Goal: Ask a question

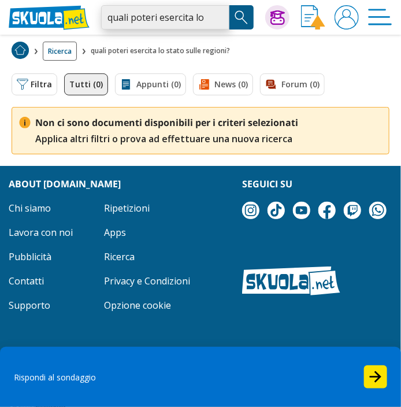
click at [218, 19] on input "quali poteri esercita lo stato sulle regioni?" at bounding box center [165, 17] width 128 height 24
click at [271, 10] on img at bounding box center [278, 17] width 14 height 14
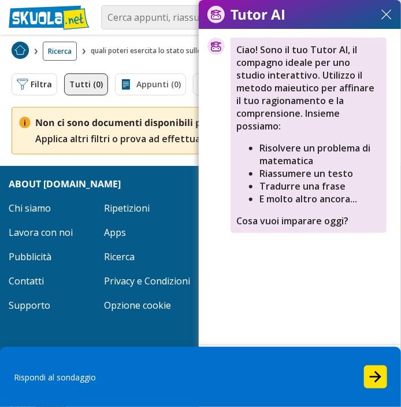
click at [245, 365] on input "text" at bounding box center [283, 359] width 168 height 23
type input "quali poteri esercita lo stato sulle regioni?"
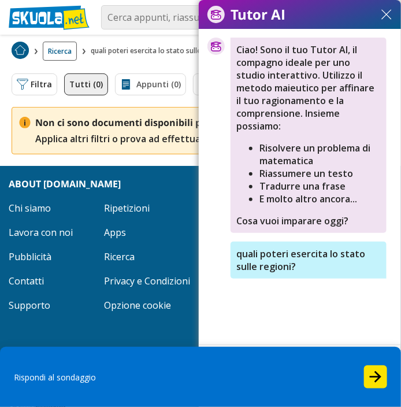
scroll to position [0, 0]
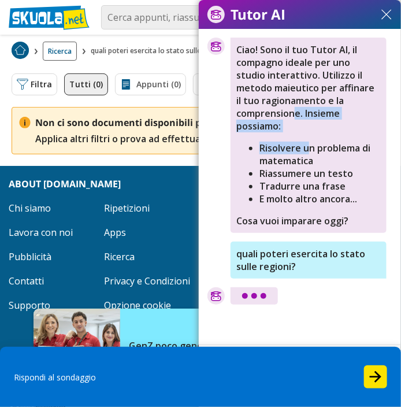
drag, startPoint x: 277, startPoint y: 98, endPoint x: 309, endPoint y: 140, distance: 52.4
click at [309, 140] on div "Ciao! Sono il tuo Tutor AI, il compagno ideale per uno studio interattivo. Util…" at bounding box center [309, 136] width 156 height 196
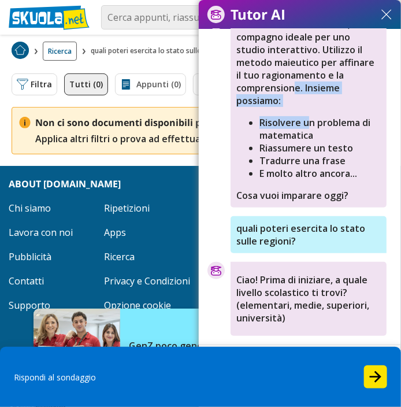
drag, startPoint x: 276, startPoint y: 113, endPoint x: 215, endPoint y: 91, distance: 65.1
click at [215, 91] on div "Ciao! Sono il tuo Tutor AI, il compagno ideale per uno studio interattivo. Util…" at bounding box center [300, 110] width 185 height 196
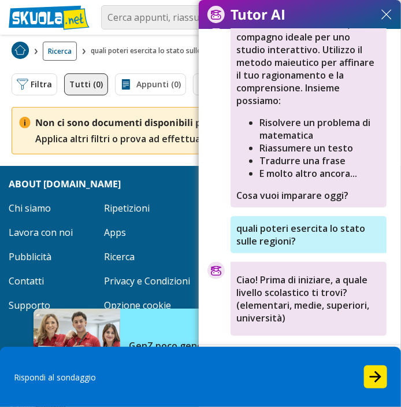
click at [291, 350] on input "text" at bounding box center [283, 359] width 168 height 23
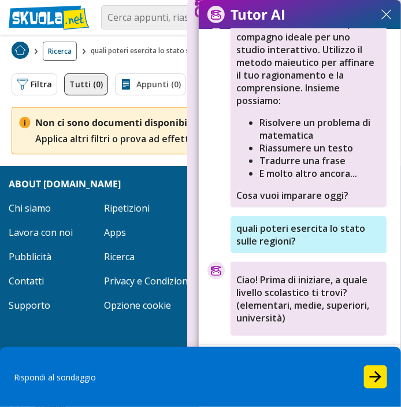
type input "superiori"
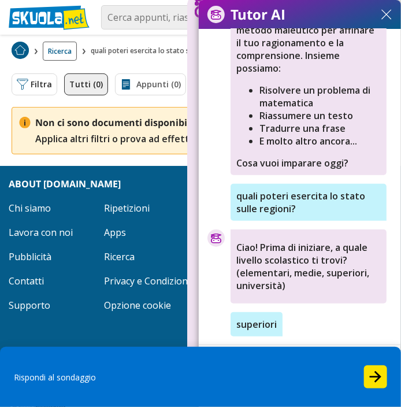
scroll to position [84, 0]
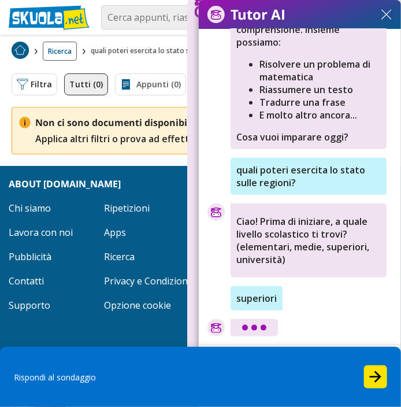
click at [257, 298] on div "superiori" at bounding box center [257, 298] width 52 height 24
click at [278, 358] on input "text" at bounding box center [283, 359] width 168 height 23
type input "entro [DATE]"
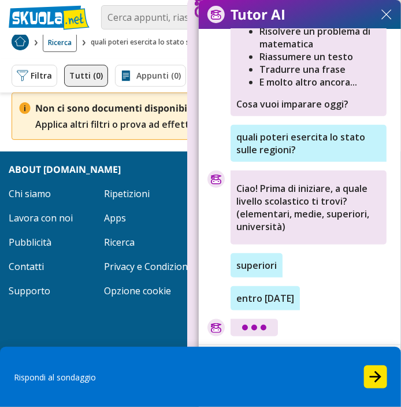
scroll to position [6, 0]
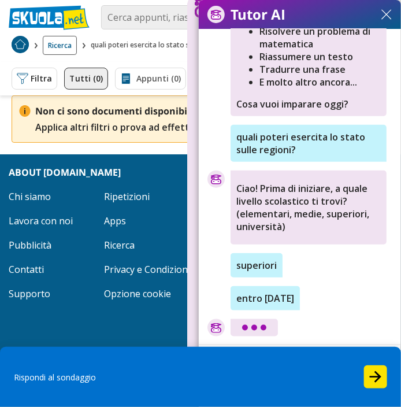
click at [271, 360] on input "text" at bounding box center [283, 359] width 168 height 23
type input "sto invecchiando"
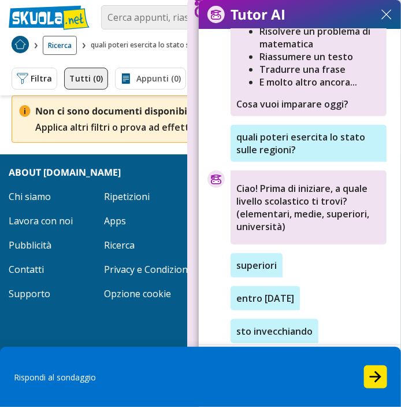
scroll to position [150, 0]
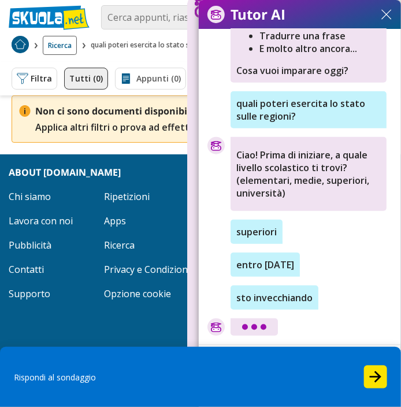
type input "ti muovi?"
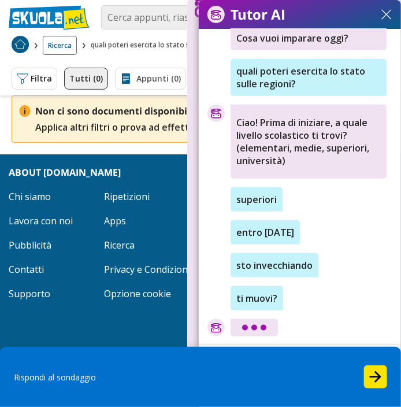
type input "ho da fare cucciolo"
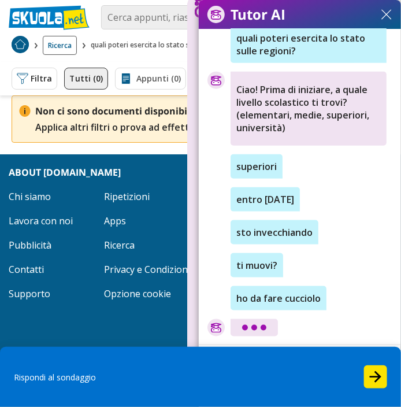
type input "TI PREGO"
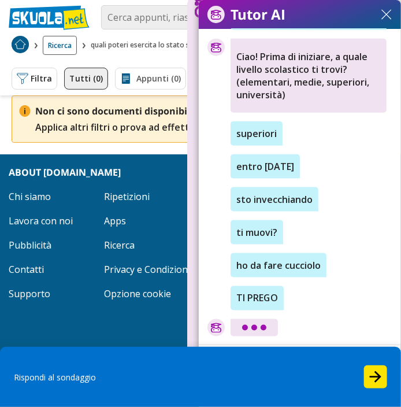
scroll to position [0, 331]
type input "OOOOOOOOOOOOOOOOOOOOOOOOOOOOOOOOOOOOOOOOOOOOOOOOOOOOOOOOOOOOOOOOOOO"
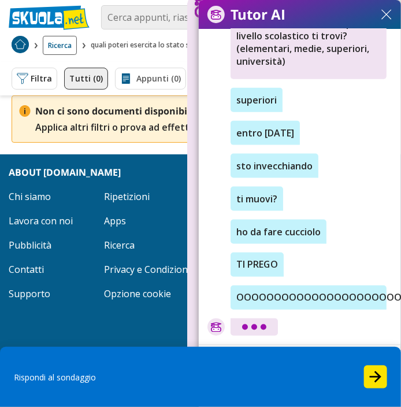
type input "R"
type input "FACCIO PRIMA A TROVARLO SUI LIBRI"
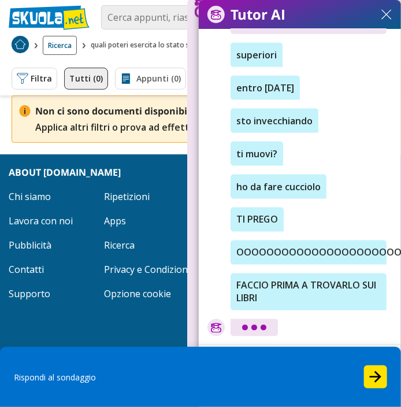
type input "VA bene ciao"
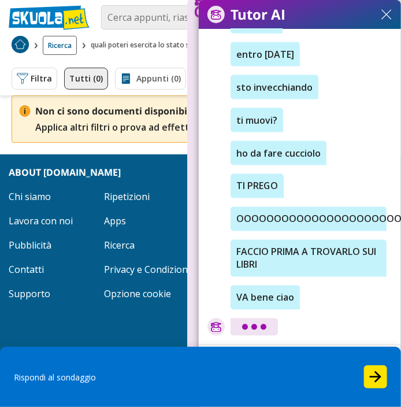
scroll to position [0, 411]
type input "PICCOLA PARENTESI PER [DOMAIN_NAME], DATE UN OCCHIATA AL SISTEMA AI CHE MI PARE…"
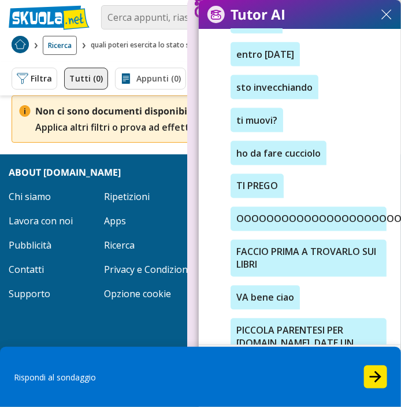
scroll to position [0, 0]
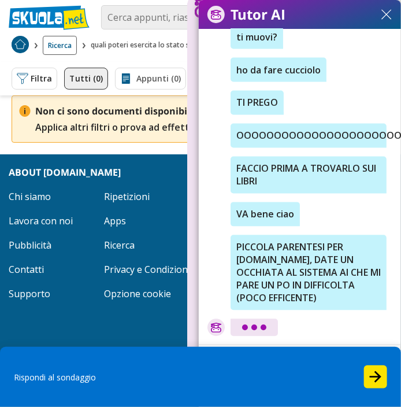
type input "BYE BYE"
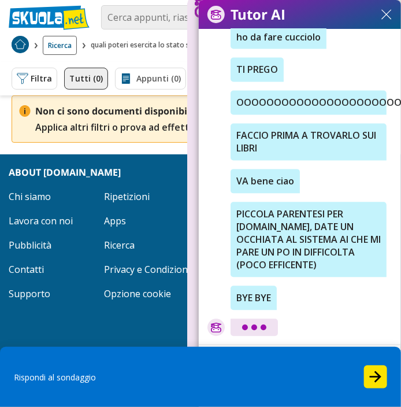
type input "CIAO"
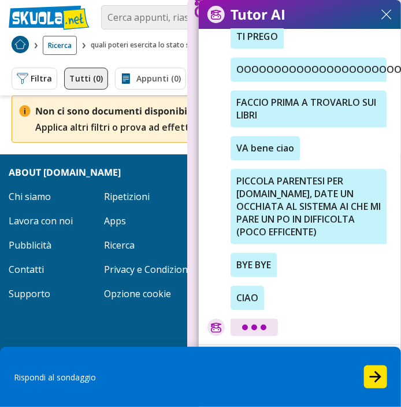
click at [388, 12] on img at bounding box center [387, 14] width 10 height 10
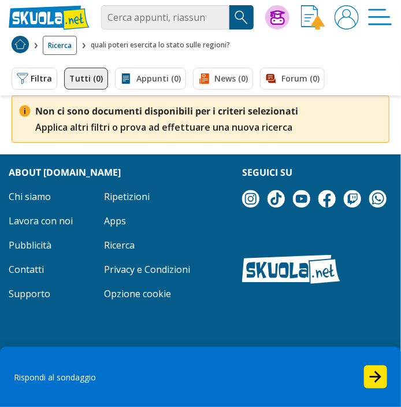
click at [276, 21] on img at bounding box center [278, 17] width 14 height 14
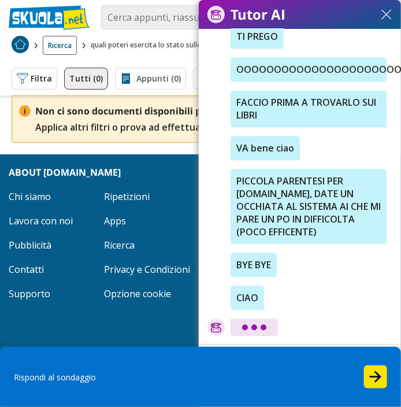
click at [386, 20] on button at bounding box center [387, 15] width 12 height 12
